Goal: Find specific page/section: Find specific page/section

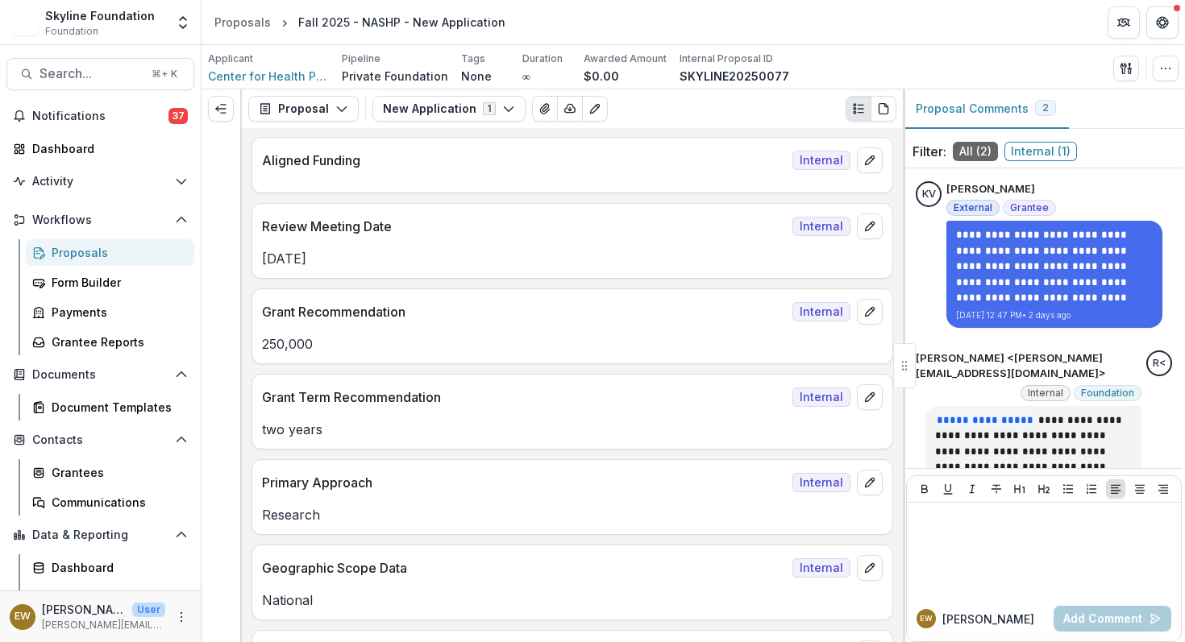
scroll to position [1066, 0]
